Goal: Find contact information: Find contact information

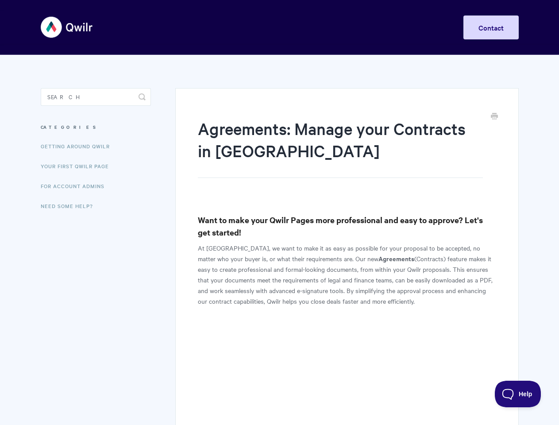
click at [491, 27] on link "Contact" at bounding box center [490, 27] width 55 height 24
click at [142, 97] on icon "submit" at bounding box center [141, 96] width 7 height 7
click at [518, 394] on span "Help" at bounding box center [518, 394] width 46 height 6
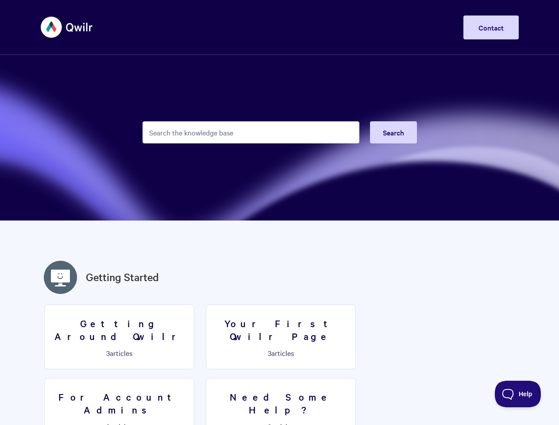
click at [491, 27] on link "Contact" at bounding box center [490, 27] width 55 height 24
click at [393, 132] on span "Search" at bounding box center [393, 132] width 21 height 10
click at [518, 394] on span "Help" at bounding box center [518, 394] width 46 height 6
